Goal: Find specific page/section: Find specific page/section

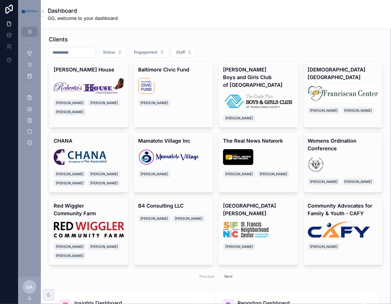
click at [65, 50] on input "scrollable content" at bounding box center [72, 53] width 47 height 8
type input "****"
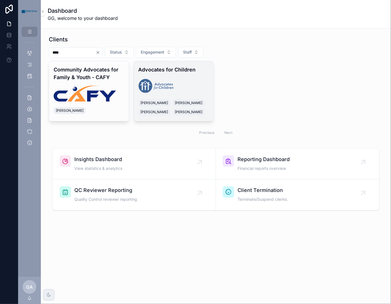
click at [187, 84] on div "scrollable content" at bounding box center [174, 86] width 71 height 16
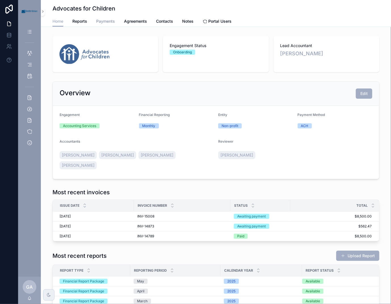
click at [99, 20] on span "Payments" at bounding box center [105, 21] width 19 height 6
